Goal: Navigation & Orientation: Find specific page/section

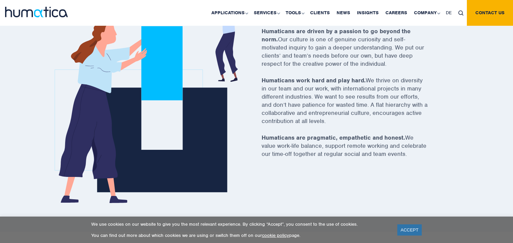
scroll to position [645, 0]
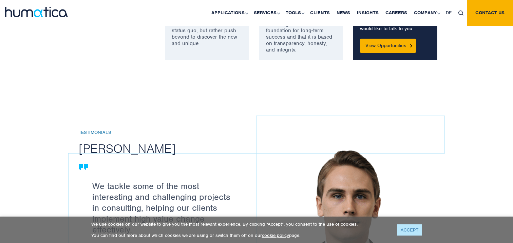
click at [406, 230] on link "ACCEPT" at bounding box center [409, 229] width 25 height 11
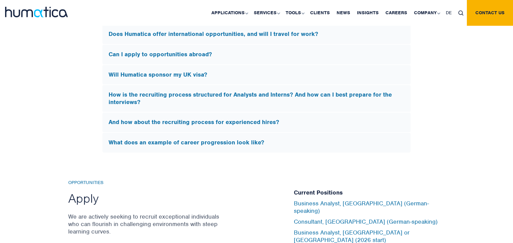
scroll to position [2244, 0]
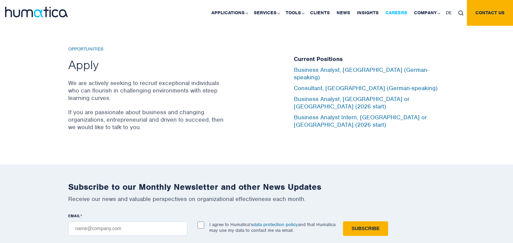
click at [394, 14] on link "Careers" at bounding box center [396, 13] width 28 height 26
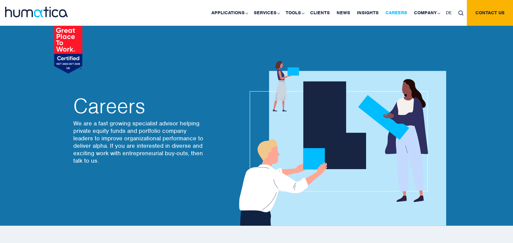
click at [392, 11] on link "Careers" at bounding box center [396, 13] width 28 height 26
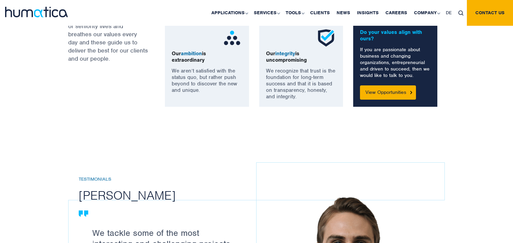
scroll to position [604, 0]
